Goal: Task Accomplishment & Management: Complete application form

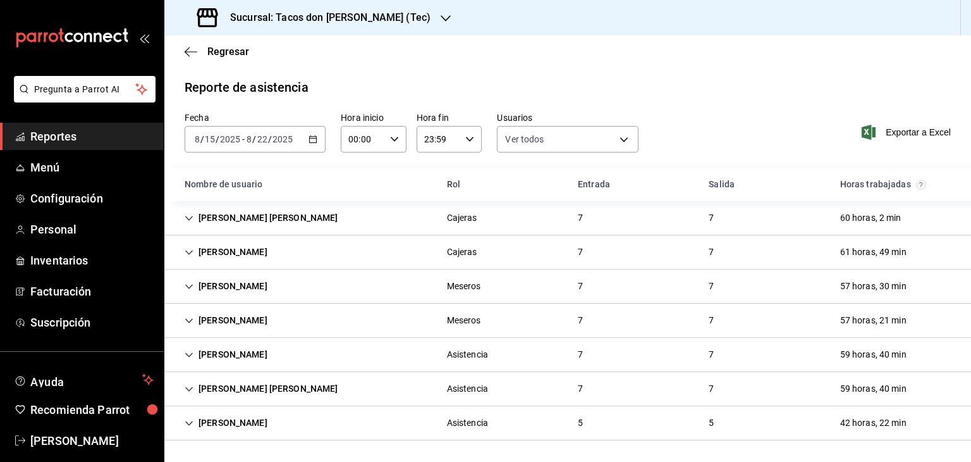
click at [56, 137] on span "Reportes" at bounding box center [91, 136] width 123 height 17
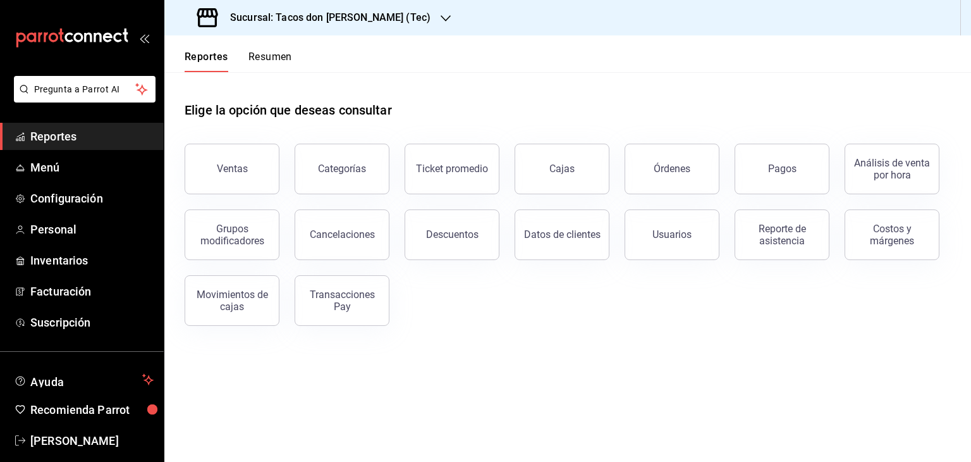
click at [441, 15] on icon "button" at bounding box center [446, 18] width 10 height 10
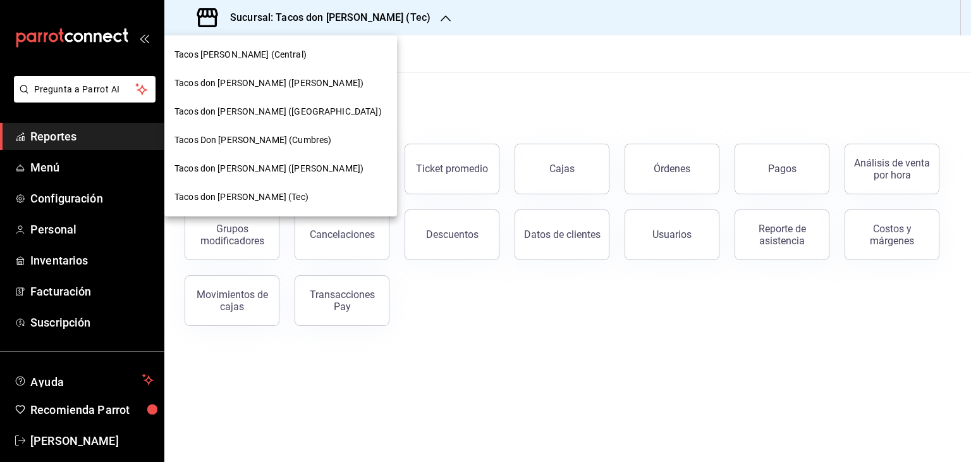
click at [263, 84] on span "Tacos don [PERSON_NAME] ([PERSON_NAME])" at bounding box center [269, 83] width 189 height 13
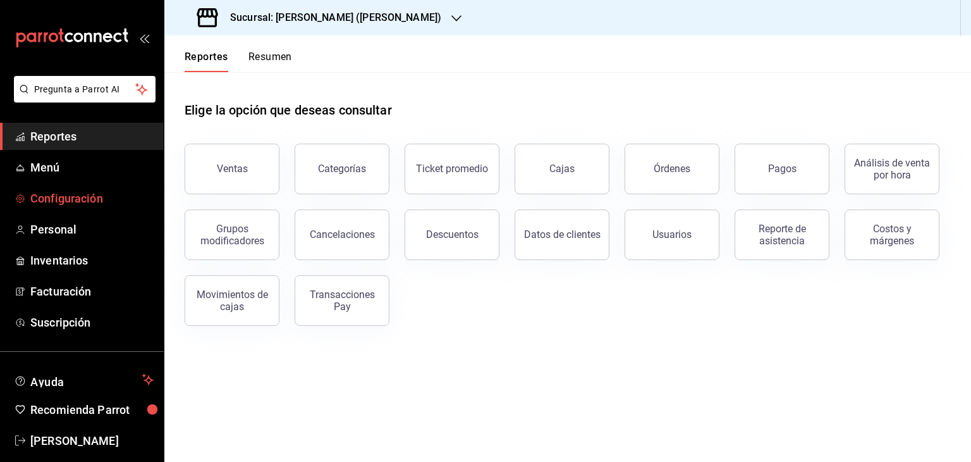
click at [92, 193] on span "Configuración" at bounding box center [91, 198] width 123 height 17
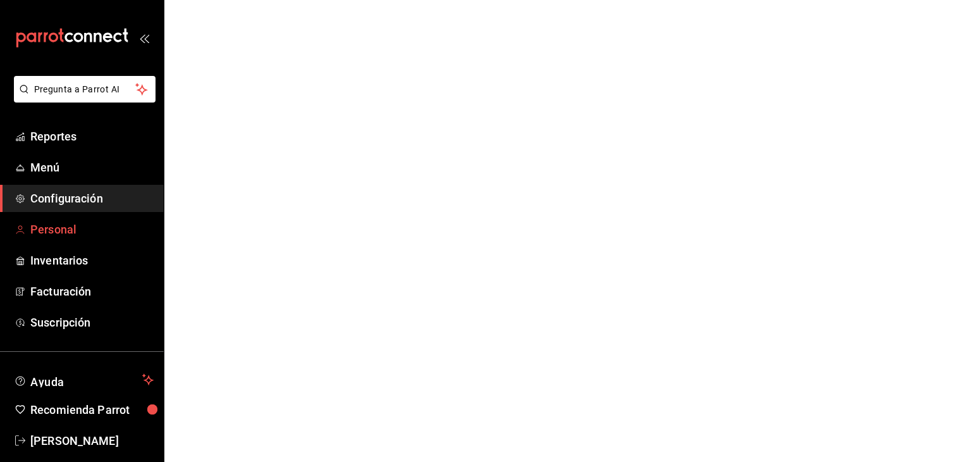
click at [59, 231] on span "Personal" at bounding box center [91, 229] width 123 height 17
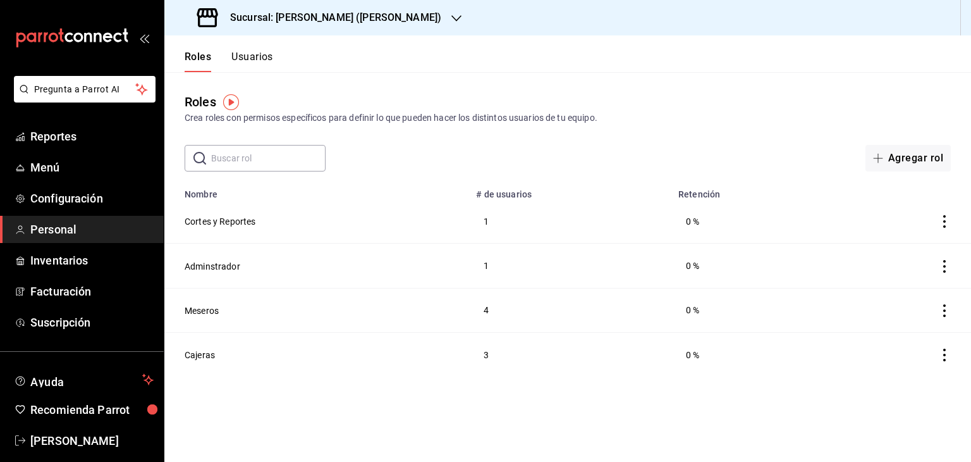
click at [451, 18] on icon "button" at bounding box center [456, 18] width 10 height 10
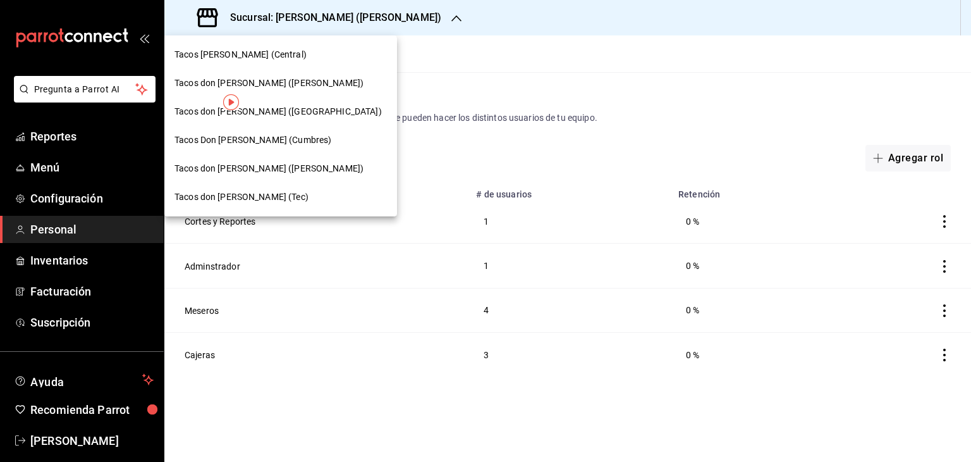
click at [266, 196] on div "Tacos don [PERSON_NAME] (Tec)" at bounding box center [281, 196] width 212 height 13
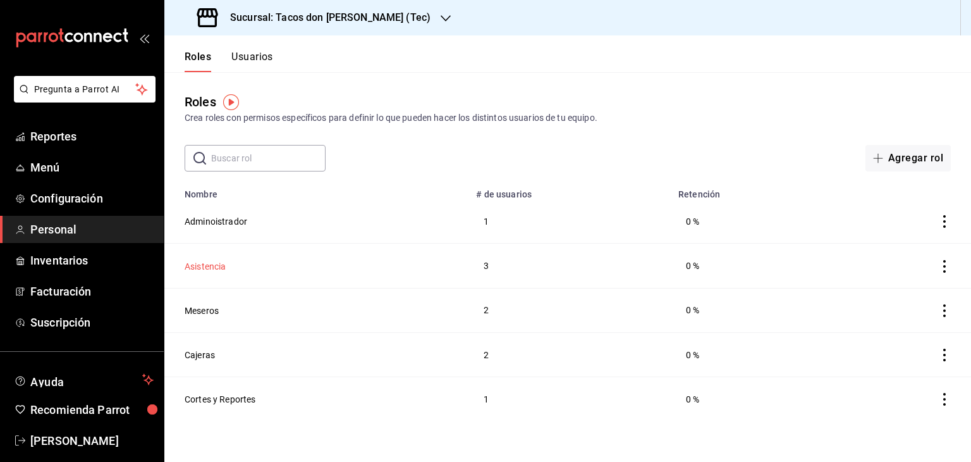
click at [192, 264] on button "Asistencia" at bounding box center [206, 266] width 42 height 13
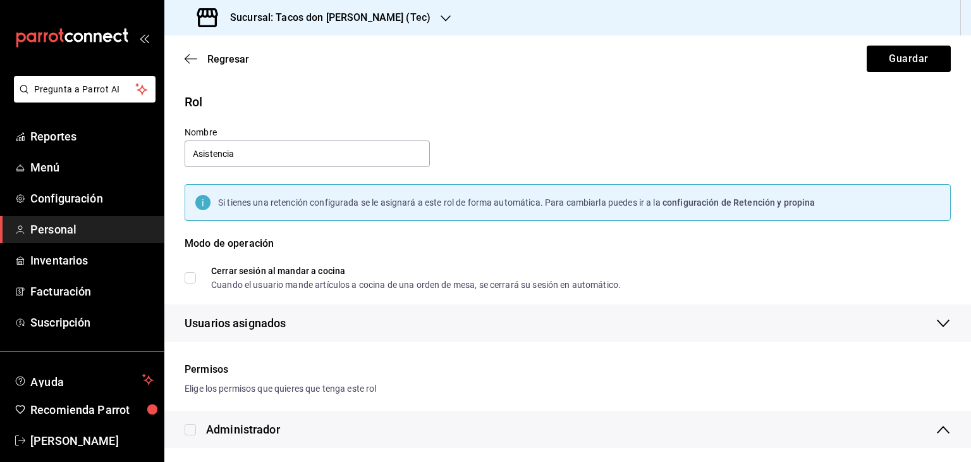
click at [603, 250] on div "Modo de operación" at bounding box center [568, 251] width 766 height 30
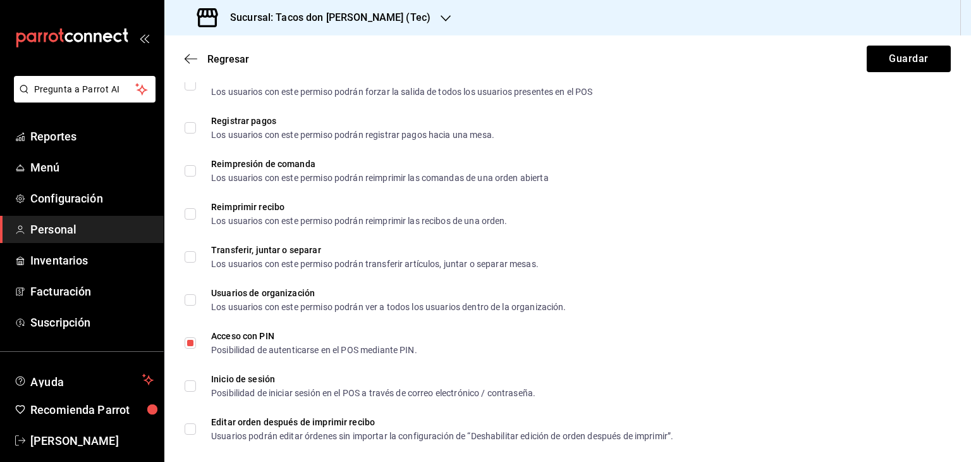
scroll to position [2274, 0]
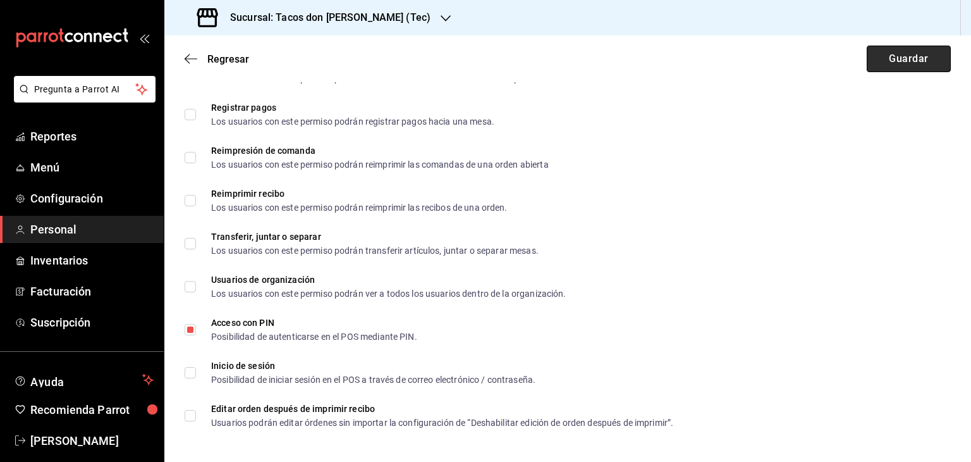
click at [873, 56] on button "Guardar" at bounding box center [909, 59] width 84 height 27
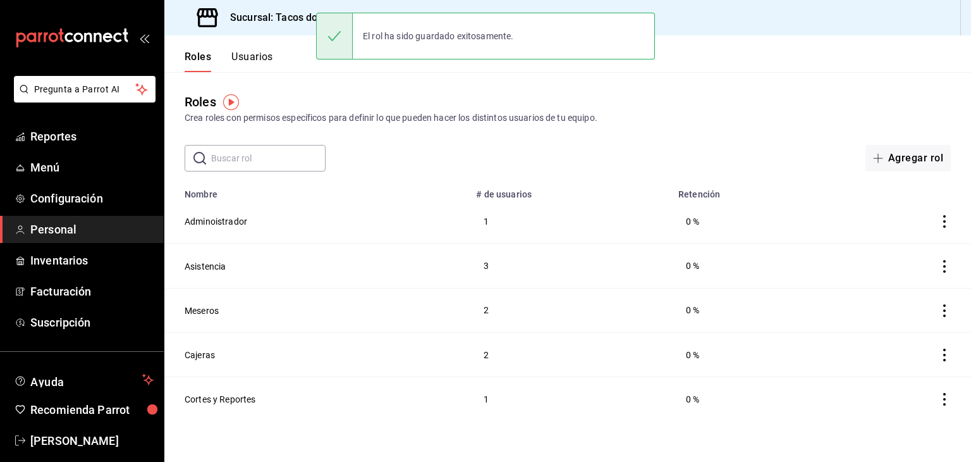
click at [251, 56] on button "Usuarios" at bounding box center [252, 61] width 42 height 21
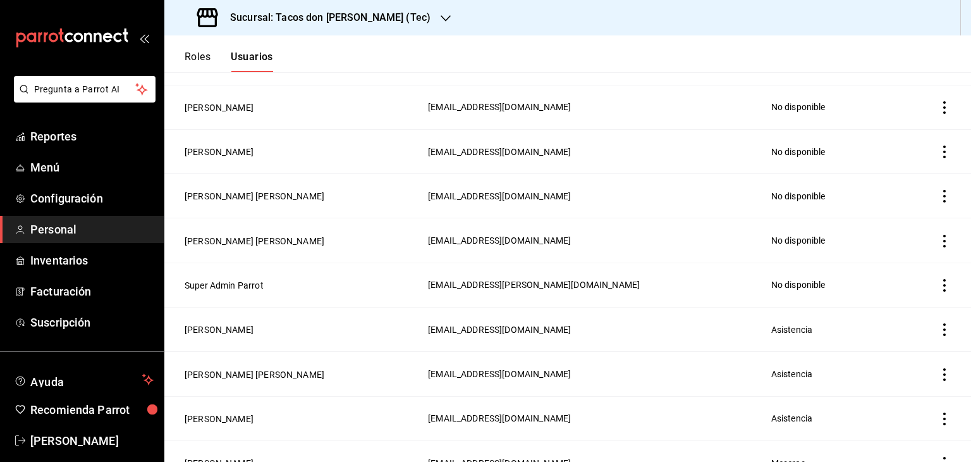
scroll to position [658, 0]
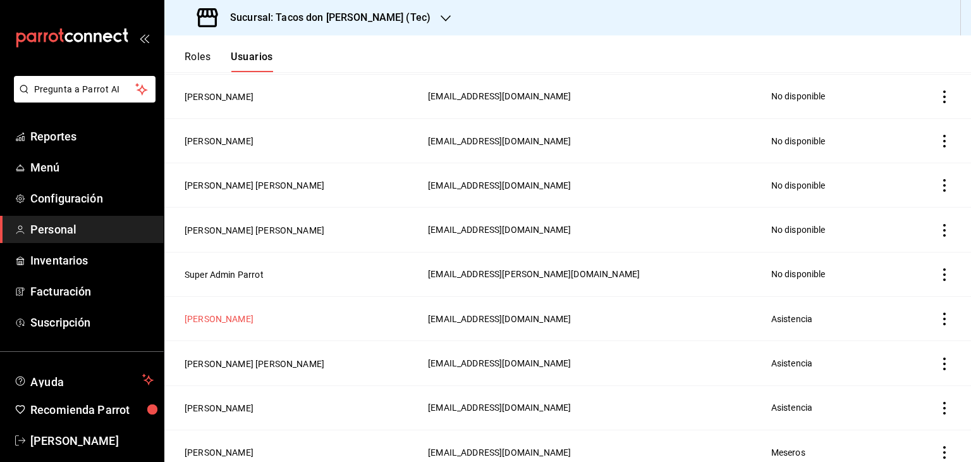
click at [245, 314] on button "[PERSON_NAME]" at bounding box center [219, 318] width 69 height 13
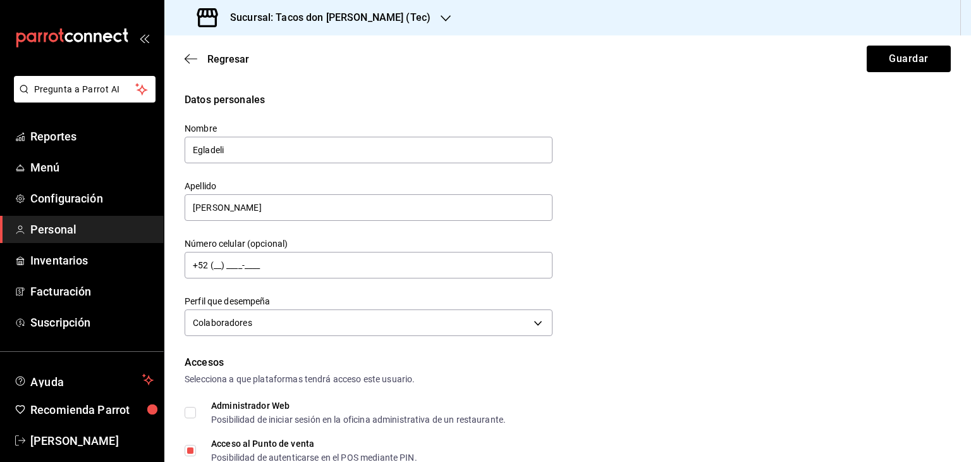
click at [603, 211] on div "Datos personales Nombre Egladeli Apellido [PERSON_NAME] Número celular (opciona…" at bounding box center [568, 215] width 766 height 247
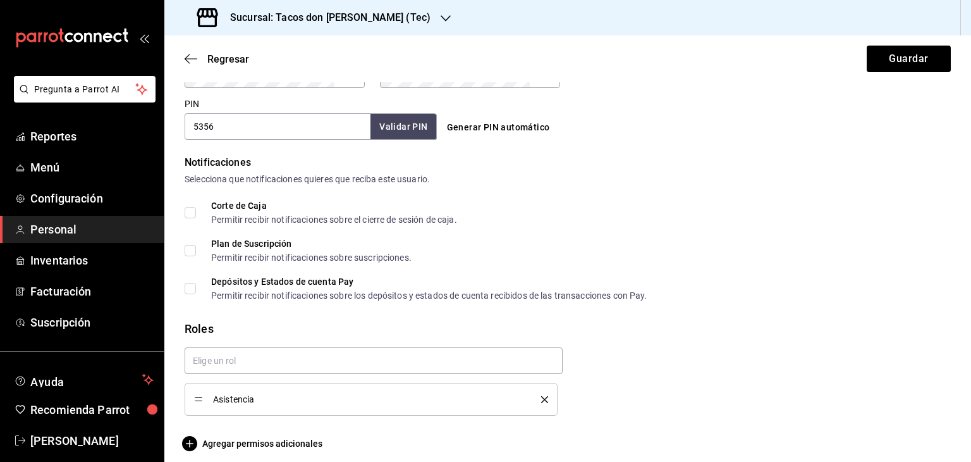
scroll to position [591, 0]
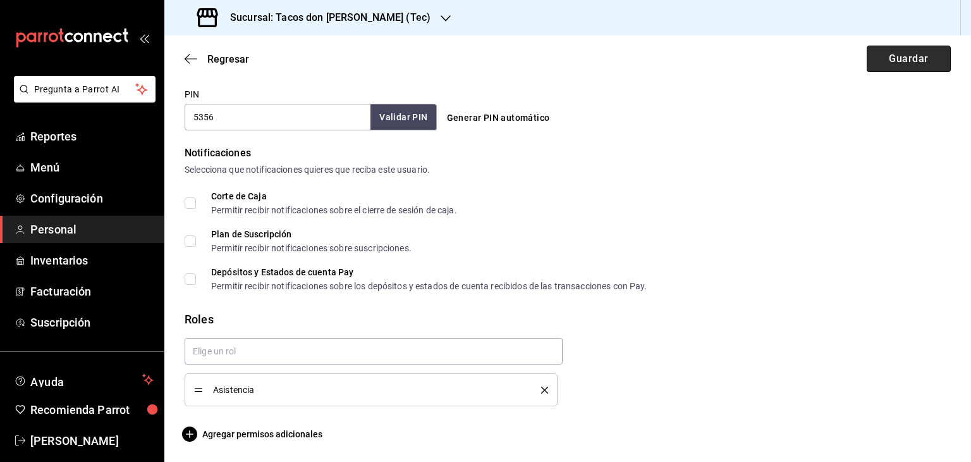
click at [895, 63] on button "Guardar" at bounding box center [909, 59] width 84 height 27
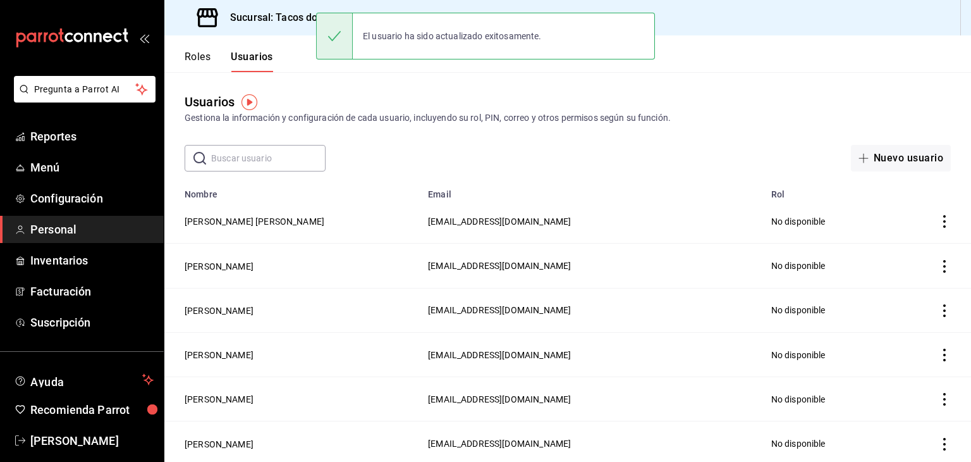
click at [393, 19] on div "El usuario ha sido actualizado exitosamente." at bounding box center [485, 36] width 339 height 47
click at [341, 84] on div "Usuarios Gestiona la información y configuración de cada usuario, incluyendo su…" at bounding box center [567, 121] width 807 height 99
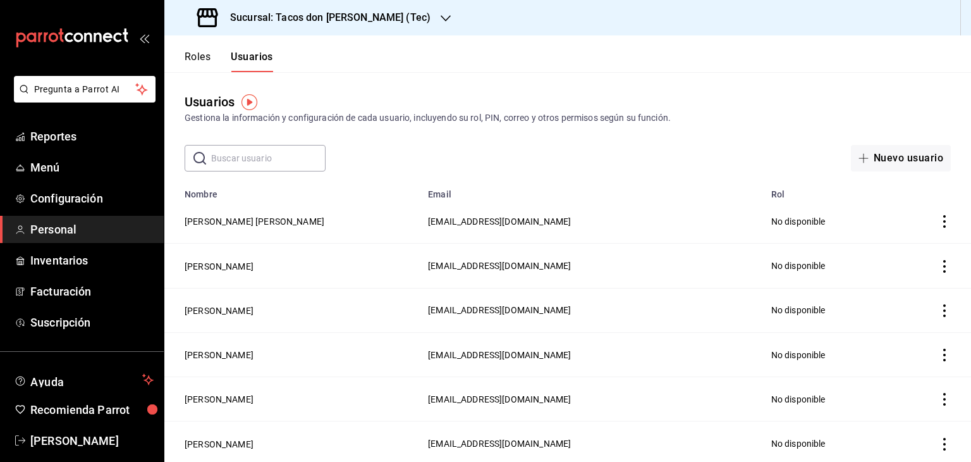
click at [441, 21] on icon "button" at bounding box center [446, 18] width 10 height 10
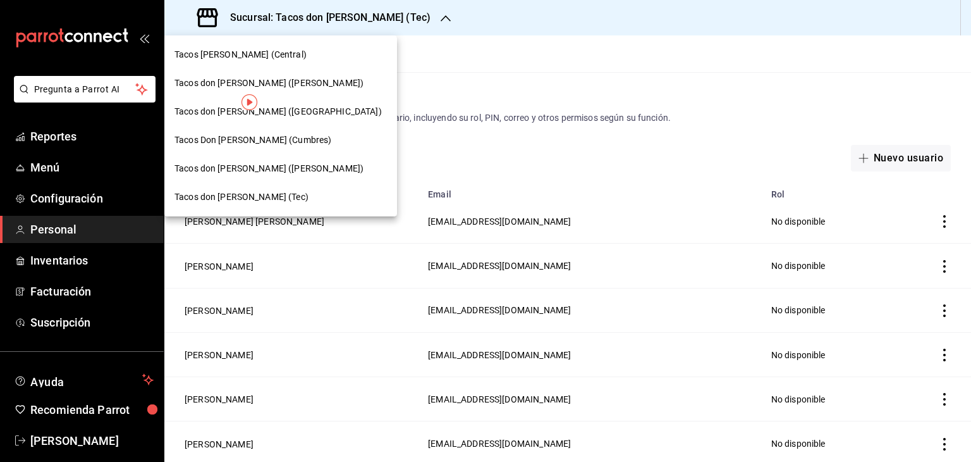
click at [276, 85] on span "Tacos don [PERSON_NAME] ([PERSON_NAME])" at bounding box center [269, 83] width 189 height 13
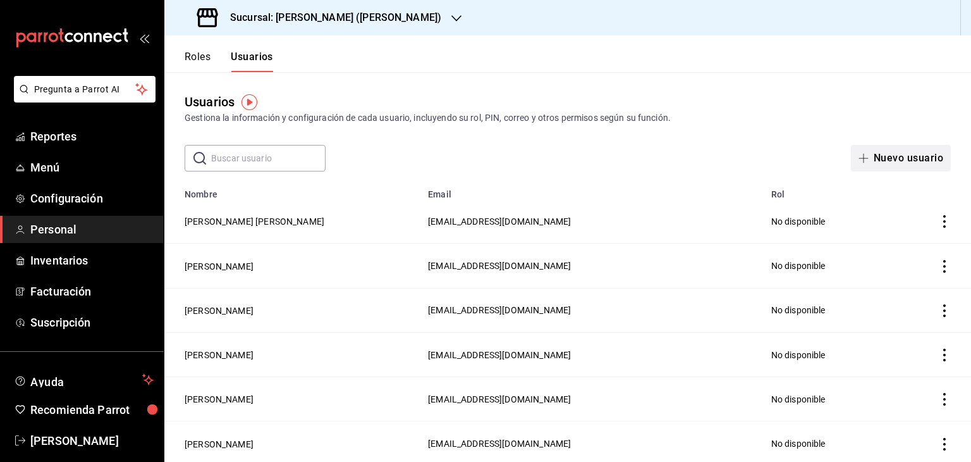
click at [887, 159] on button "Nuevo usuario" at bounding box center [901, 158] width 100 height 27
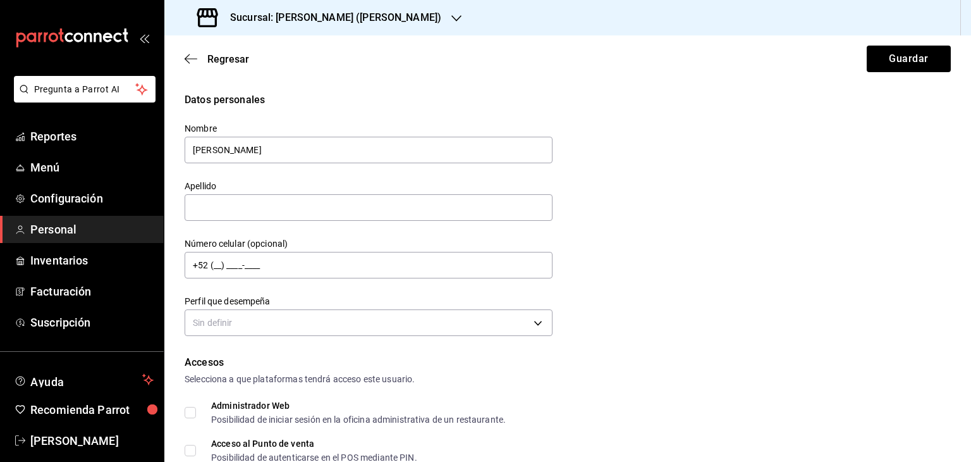
type input "[PERSON_NAME]"
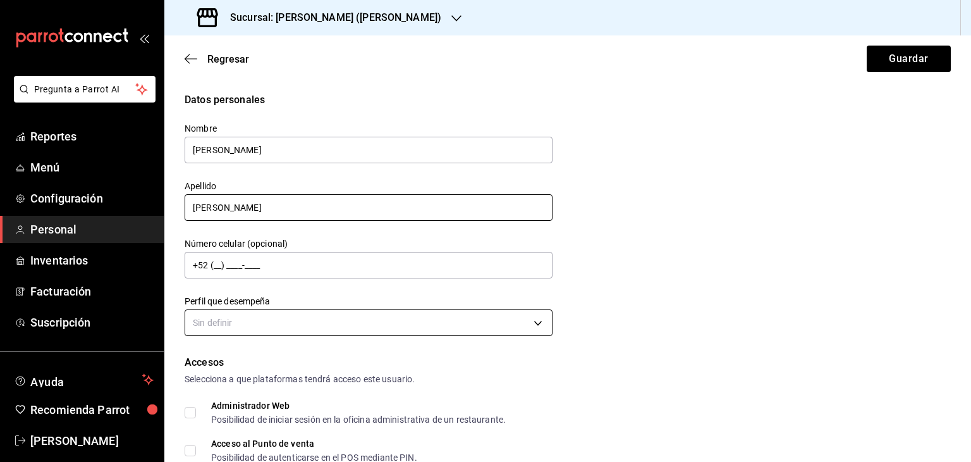
type input "[PERSON_NAME]"
click at [266, 324] on body "Pregunta a Parrot AI Reportes Menú Configuración Personal Inventarios Facturaci…" at bounding box center [485, 231] width 971 height 462
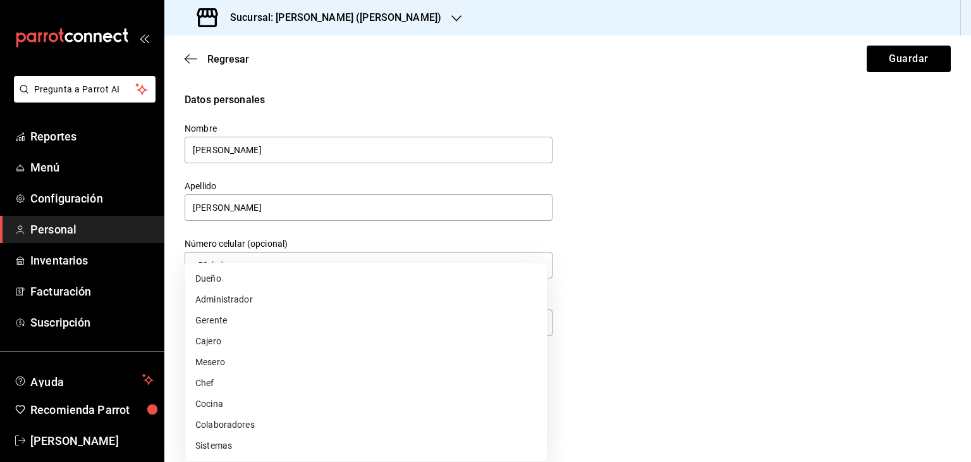
click at [683, 318] on div at bounding box center [485, 231] width 971 height 462
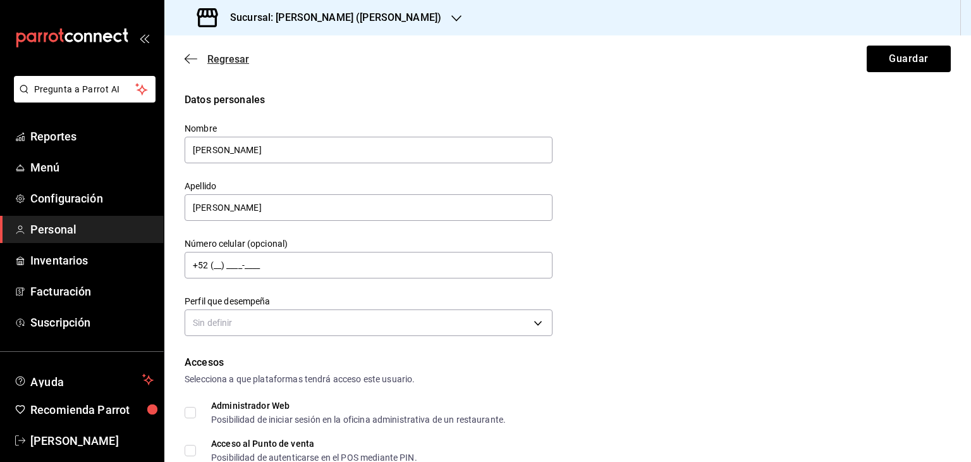
click at [188, 56] on icon "button" at bounding box center [191, 58] width 13 height 11
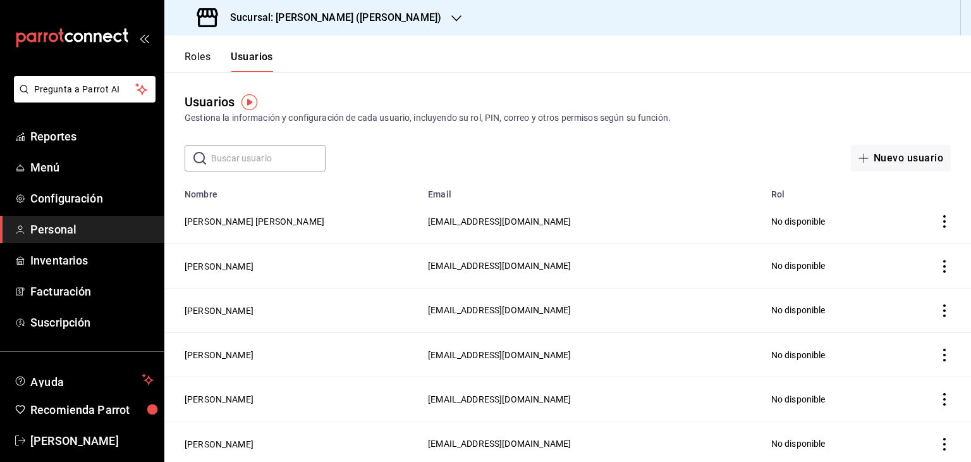
click at [197, 51] on button "Roles" at bounding box center [198, 61] width 26 height 21
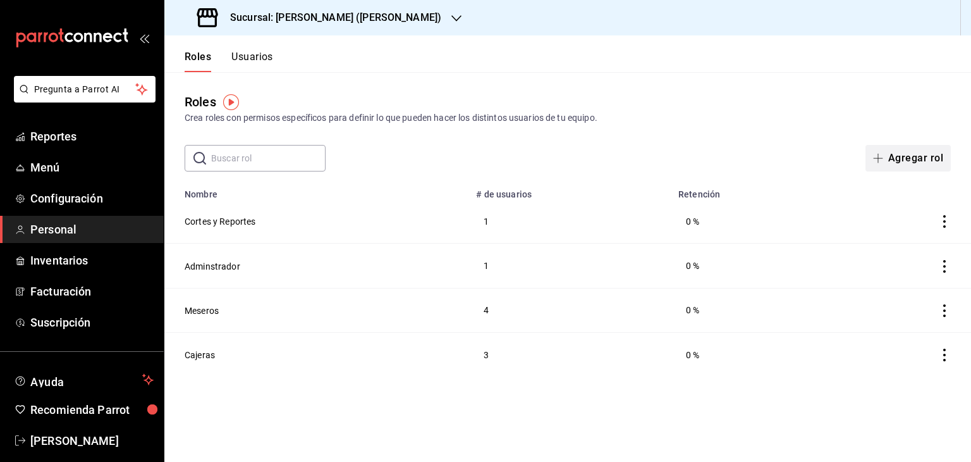
click at [888, 163] on span "button" at bounding box center [880, 158] width 15 height 10
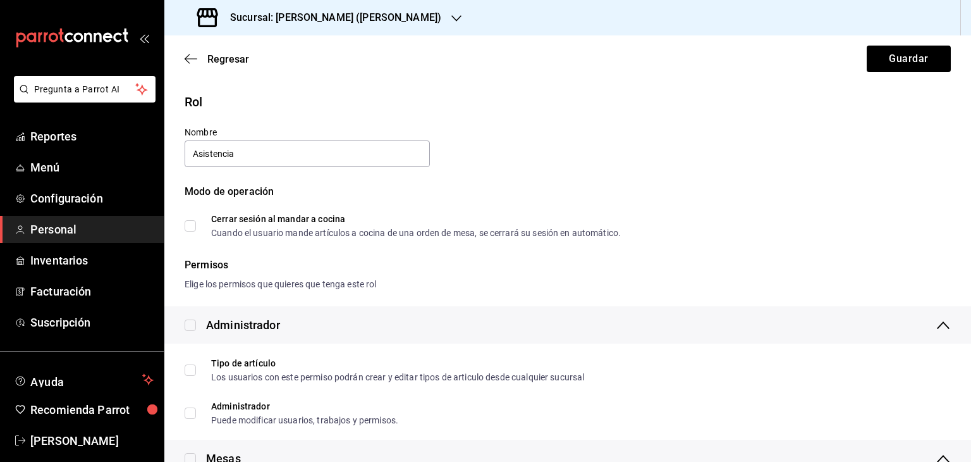
type input "Asistencia"
click at [677, 266] on div "Permisos" at bounding box center [568, 264] width 766 height 15
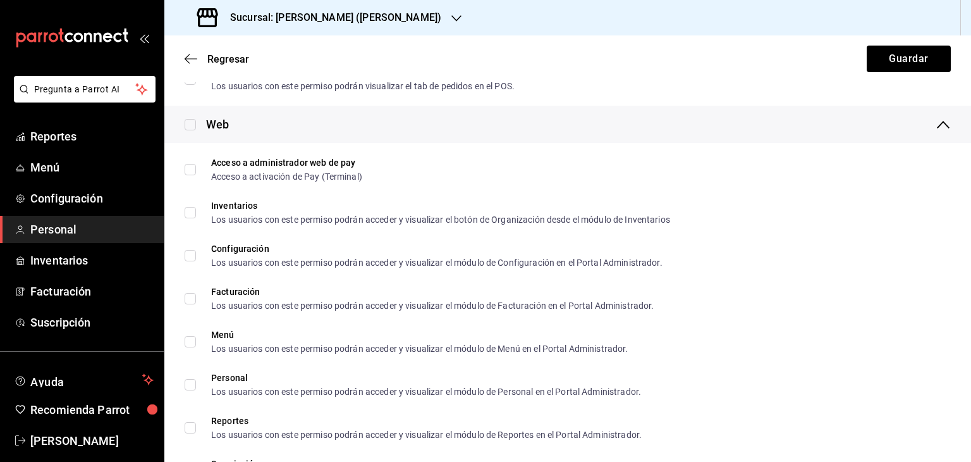
scroll to position [683, 0]
